Goal: Information Seeking & Learning: Learn about a topic

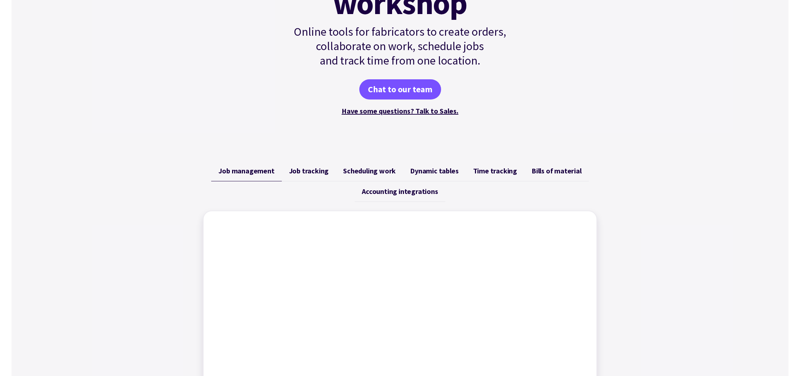
scroll to position [152, 0]
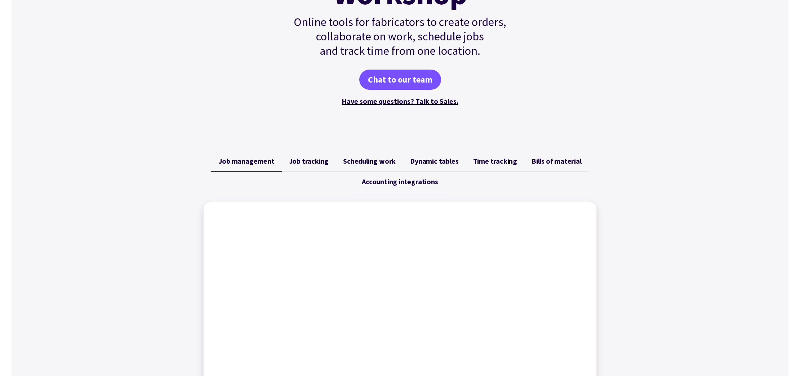
click at [306, 159] on span "Job tracking" at bounding box center [309, 161] width 40 height 9
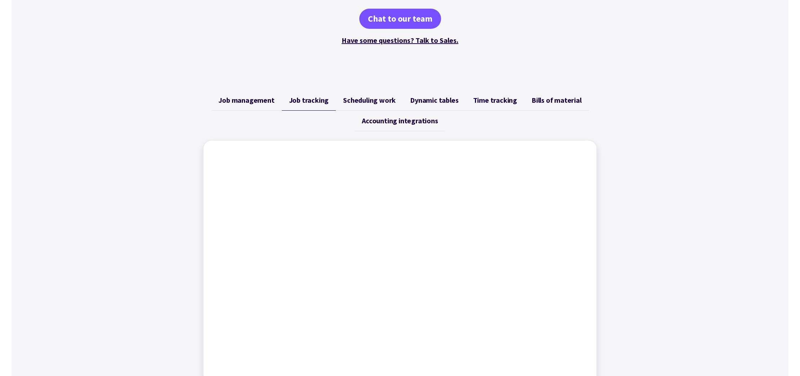
scroll to position [214, 0]
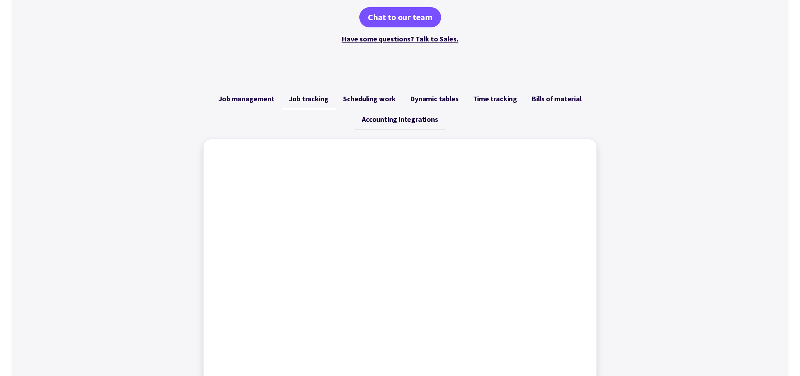
click at [349, 97] on span "Scheduling work" at bounding box center [369, 98] width 53 height 9
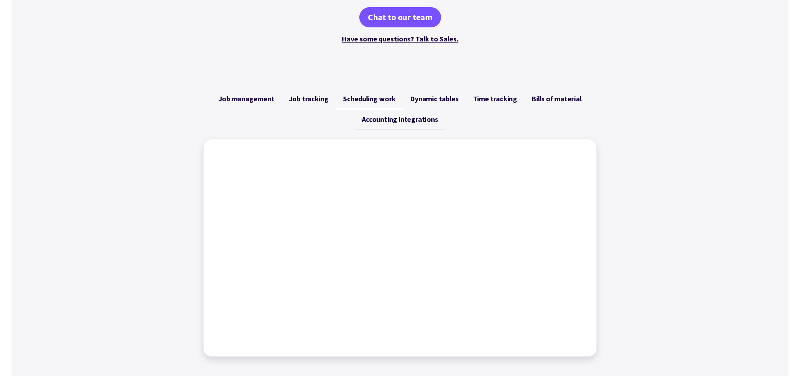
click at [450, 99] on span "Dynamic tables" at bounding box center [434, 98] width 48 height 9
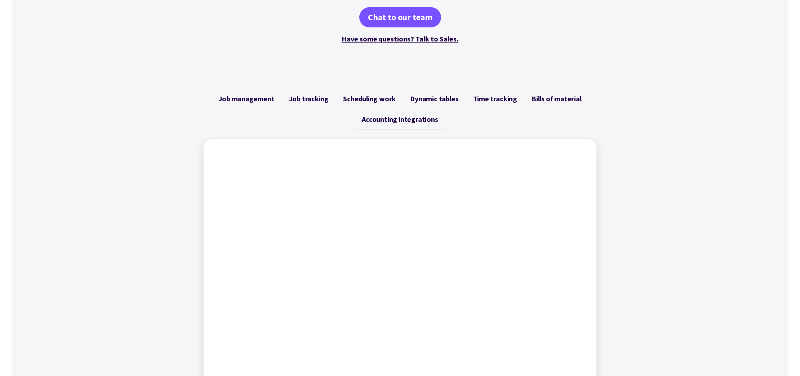
click at [471, 99] on link "Time tracking" at bounding box center [495, 99] width 58 height 21
click at [415, 97] on span "Dynamic tables" at bounding box center [434, 98] width 48 height 9
click at [534, 102] on span "Bills of material" at bounding box center [557, 98] width 50 height 9
click at [410, 124] on link "Accounting integrations" at bounding box center [400, 119] width 90 height 21
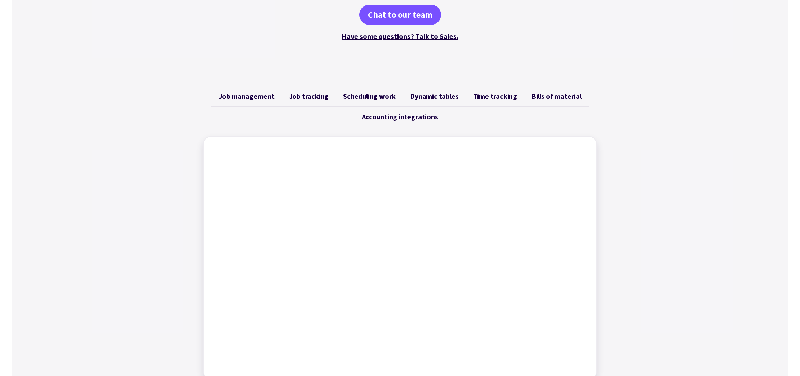
scroll to position [205, 0]
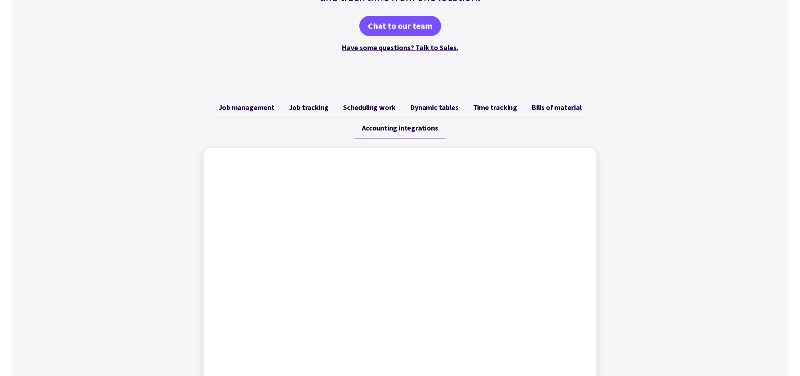
click at [478, 111] on span "Time tracking" at bounding box center [495, 107] width 44 height 9
click at [447, 107] on span "Dynamic tables" at bounding box center [434, 107] width 48 height 9
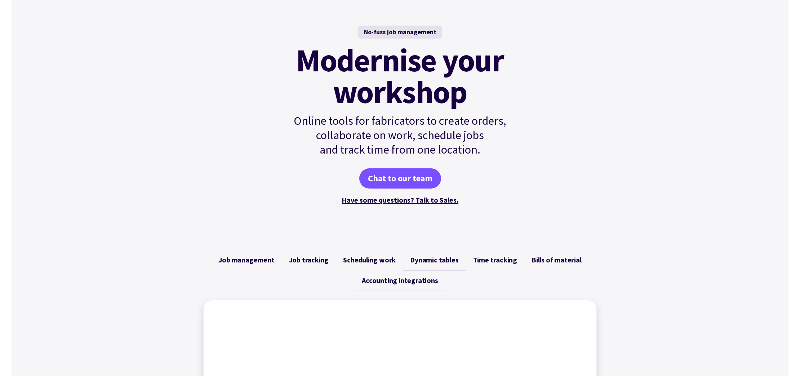
scroll to position [56, 0]
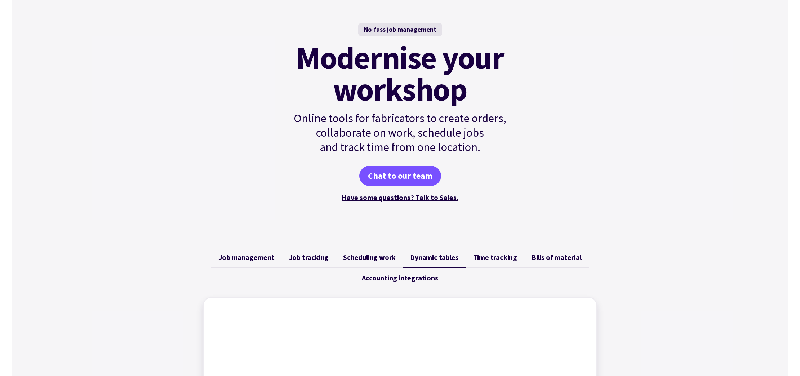
click at [487, 251] on link "Time tracking" at bounding box center [495, 257] width 58 height 21
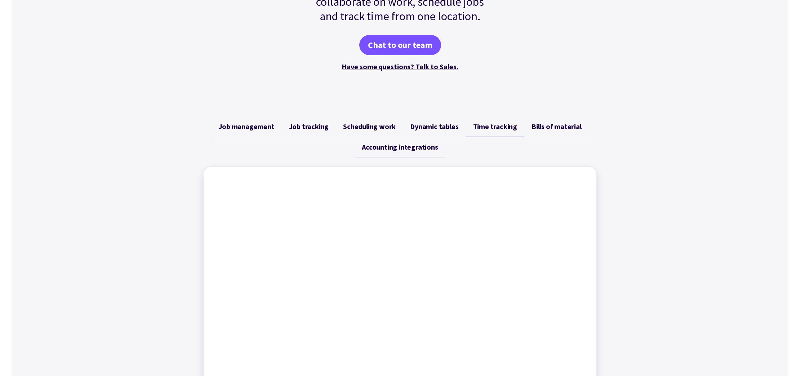
scroll to position [187, 0]
click at [532, 119] on link "Bills of material" at bounding box center [557, 125] width 65 height 21
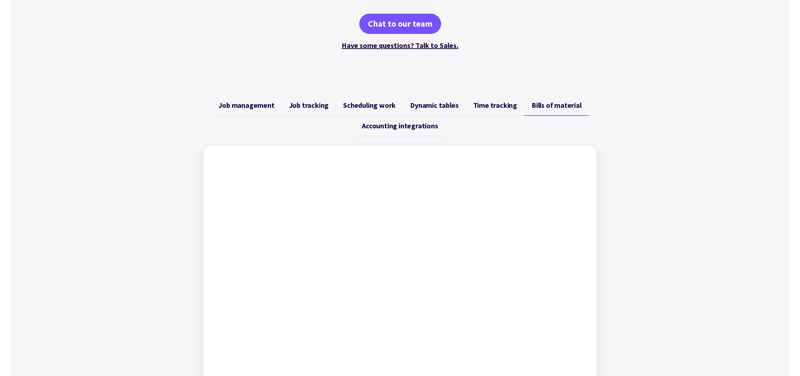
scroll to position [210, 0]
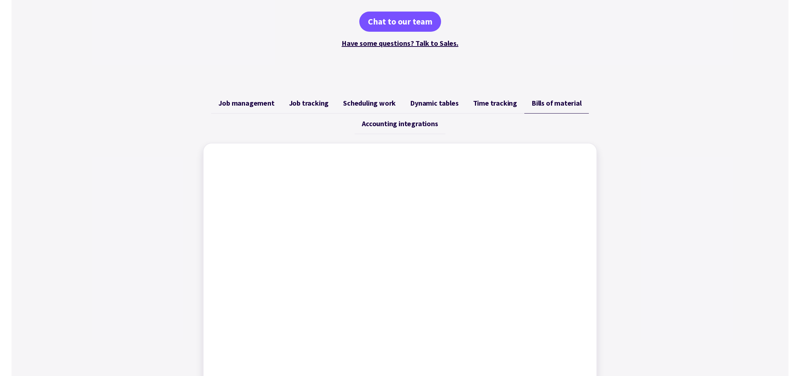
click at [407, 119] on span "Accounting integrations" at bounding box center [400, 123] width 76 height 9
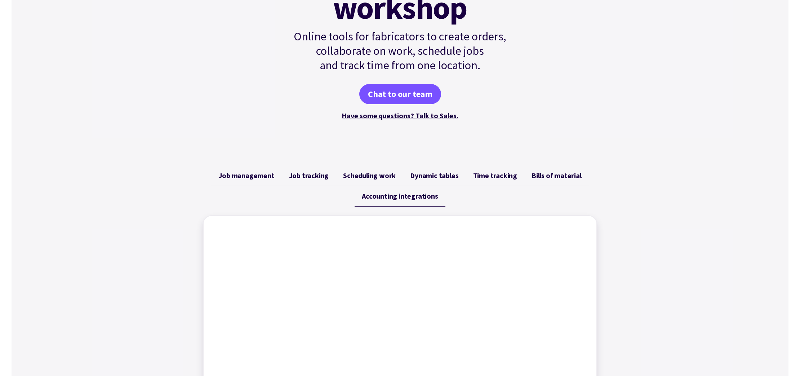
scroll to position [136, 0]
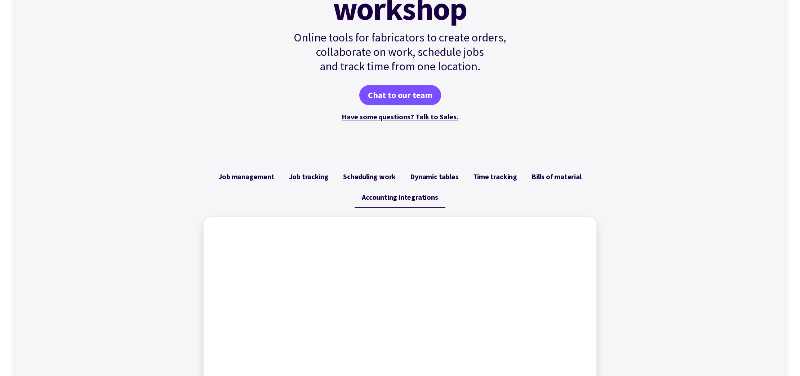
click at [257, 172] on span "Job management" at bounding box center [246, 176] width 56 height 9
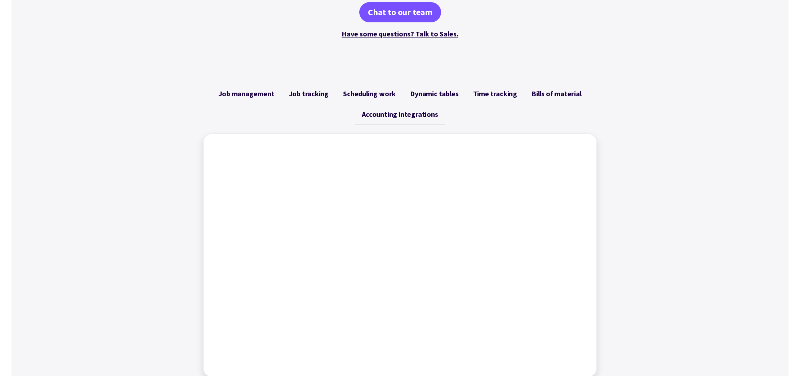
scroll to position [227, 0]
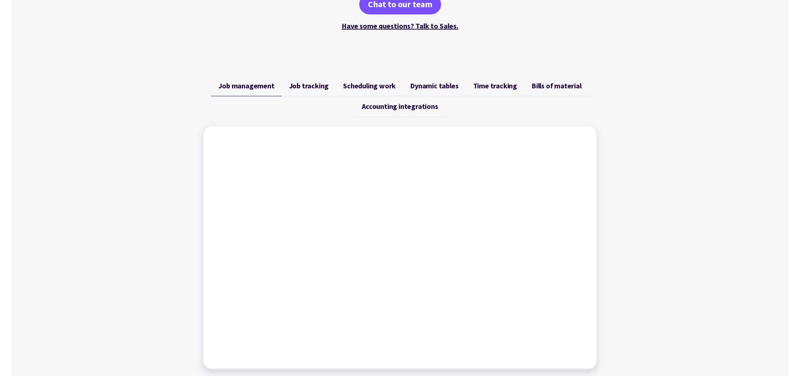
click at [428, 93] on link "Dynamic tables" at bounding box center [434, 86] width 63 height 21
click at [501, 81] on span "Time tracking" at bounding box center [495, 85] width 44 height 9
click at [249, 86] on span "Job management" at bounding box center [246, 85] width 56 height 9
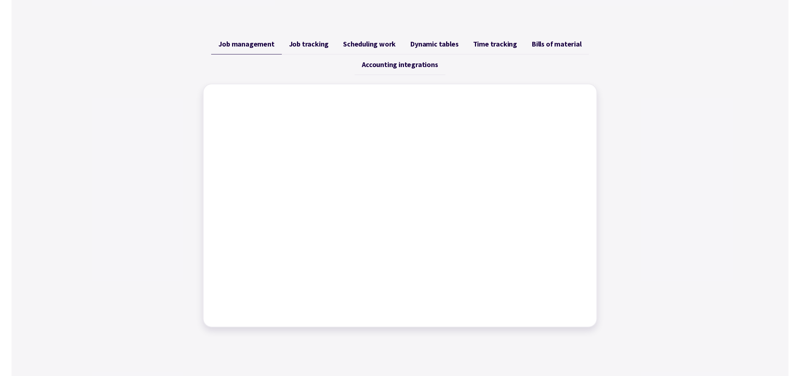
scroll to position [269, 0]
click at [306, 48] on link "Job tracking" at bounding box center [309, 44] width 54 height 21
click at [388, 48] on span "Scheduling work" at bounding box center [369, 43] width 53 height 9
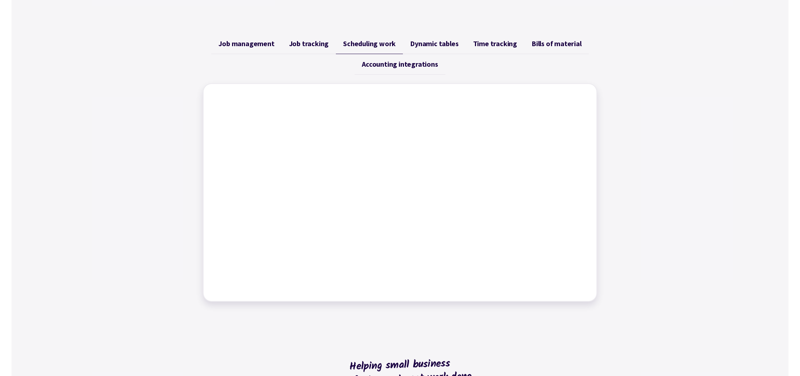
click at [419, 47] on span "Dynamic tables" at bounding box center [434, 43] width 48 height 9
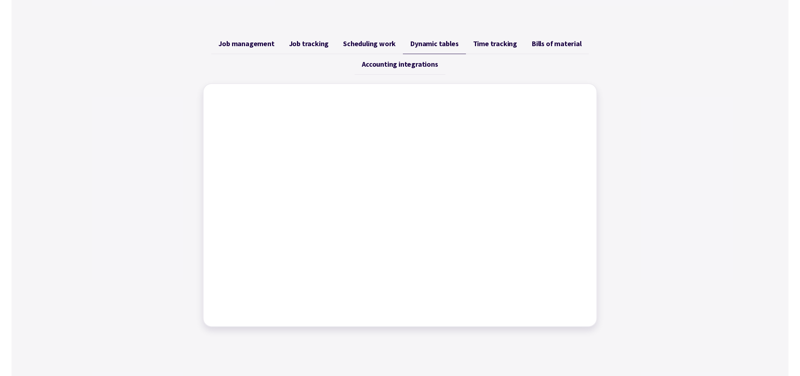
click at [423, 63] on span "Accounting integrations" at bounding box center [400, 64] width 76 height 9
